Goal: Check status

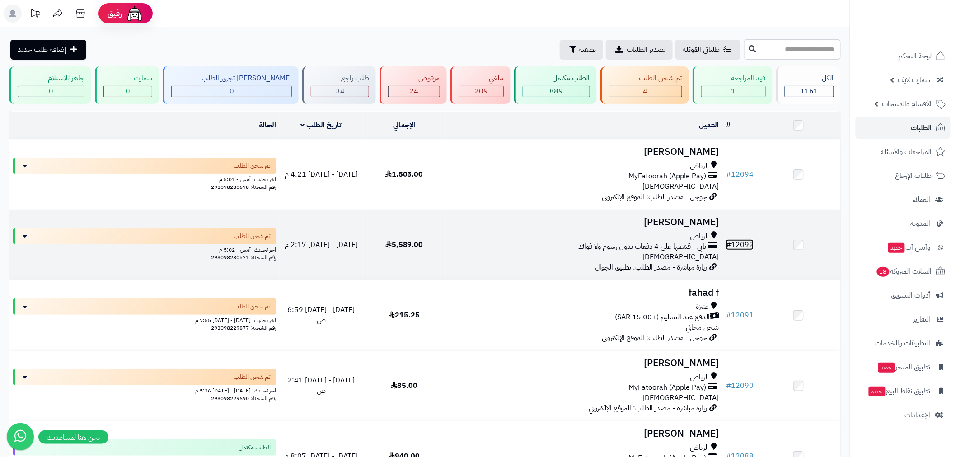
click at [746, 246] on link "# 12092" at bounding box center [740, 245] width 28 height 11
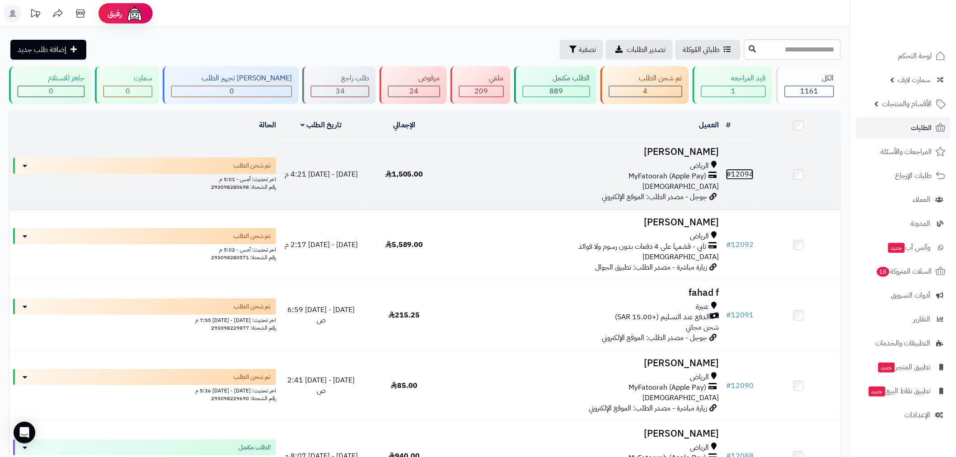
click at [739, 173] on link "# 12094" at bounding box center [740, 174] width 28 height 11
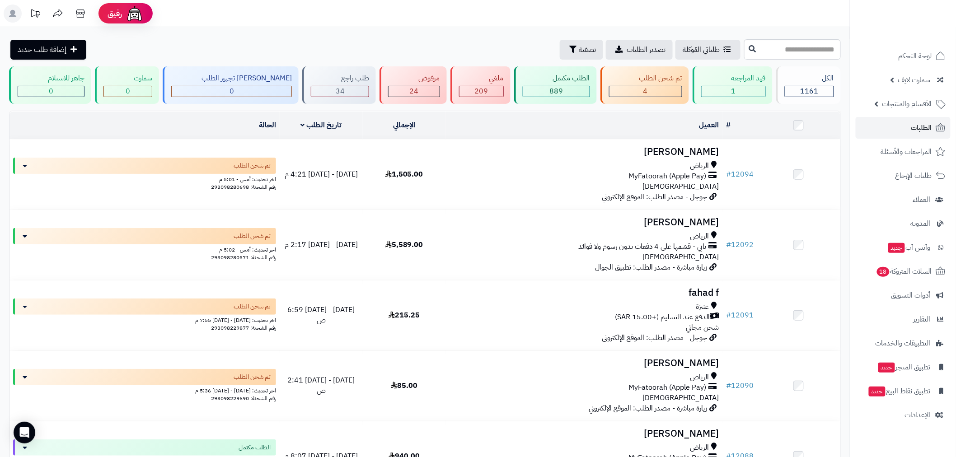
click at [846, 17] on header "رفيق ! الطلبات معالجة مكتمل إرجاع المنتجات العملاء المتواجدون الان 2409 عملاء م…" at bounding box center [478, 13] width 956 height 27
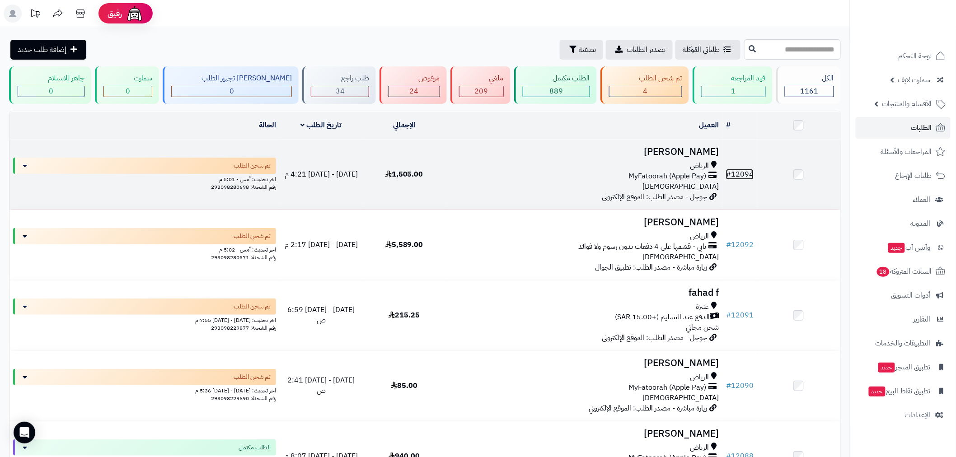
click at [733, 173] on link "# 12094" at bounding box center [740, 174] width 28 height 11
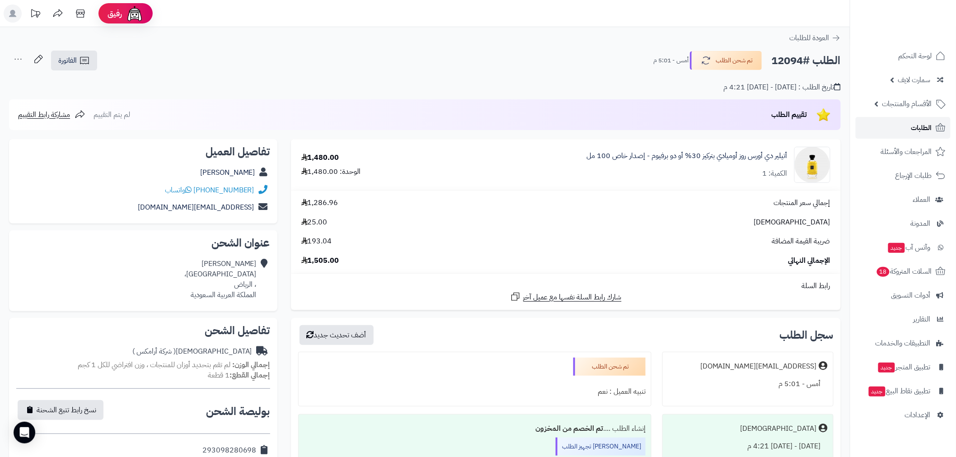
click at [919, 128] on span "الطلبات" at bounding box center [922, 128] width 21 height 13
